Goal: Navigation & Orientation: Find specific page/section

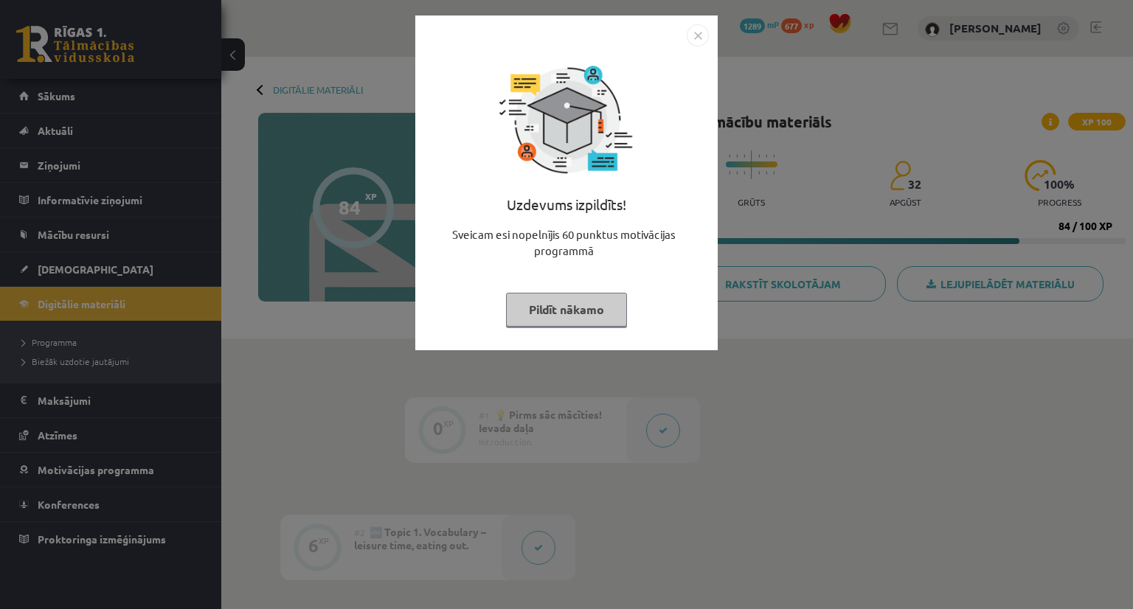
click at [569, 313] on button "Pildīt nākamo" at bounding box center [566, 310] width 121 height 34
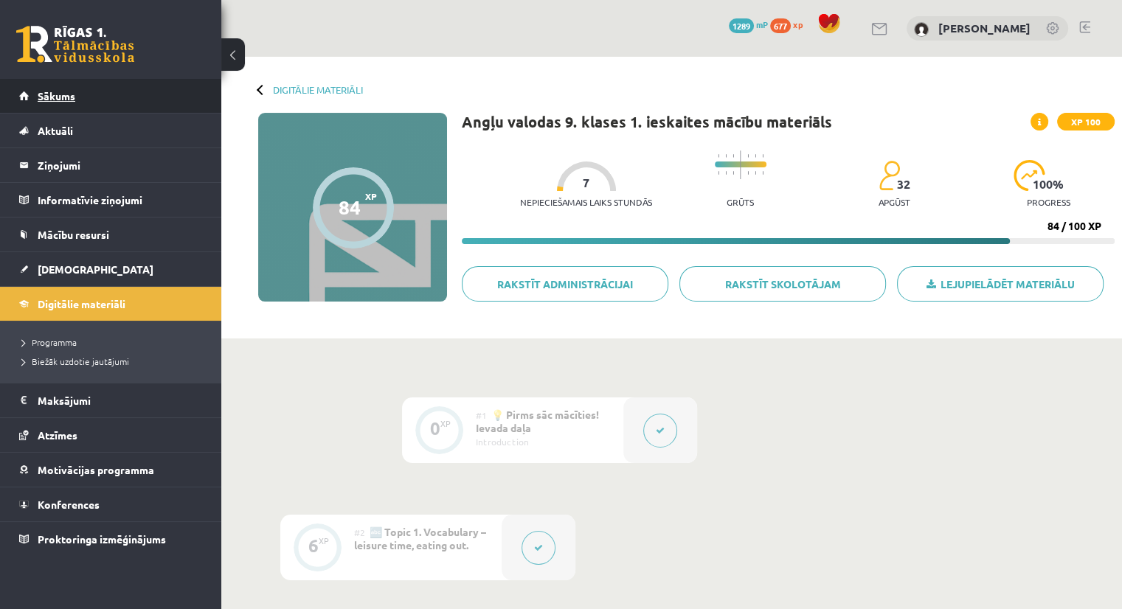
click at [90, 91] on link "Sākums" at bounding box center [111, 96] width 184 height 34
